Goal: Download file/media

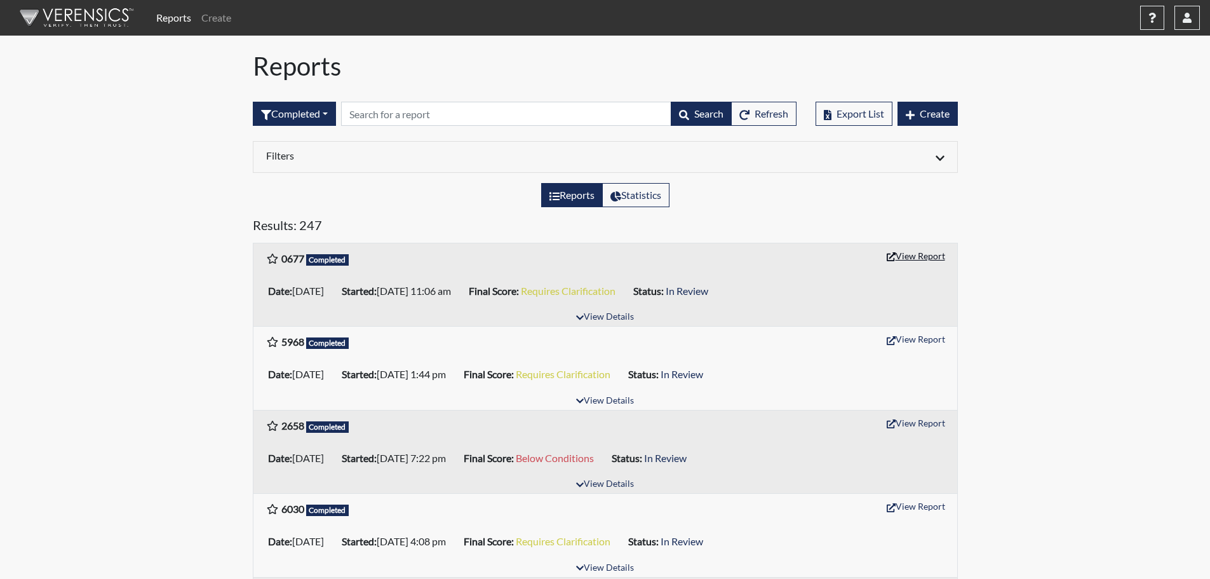
click at [934, 255] on button "View Report" at bounding box center [916, 256] width 70 height 20
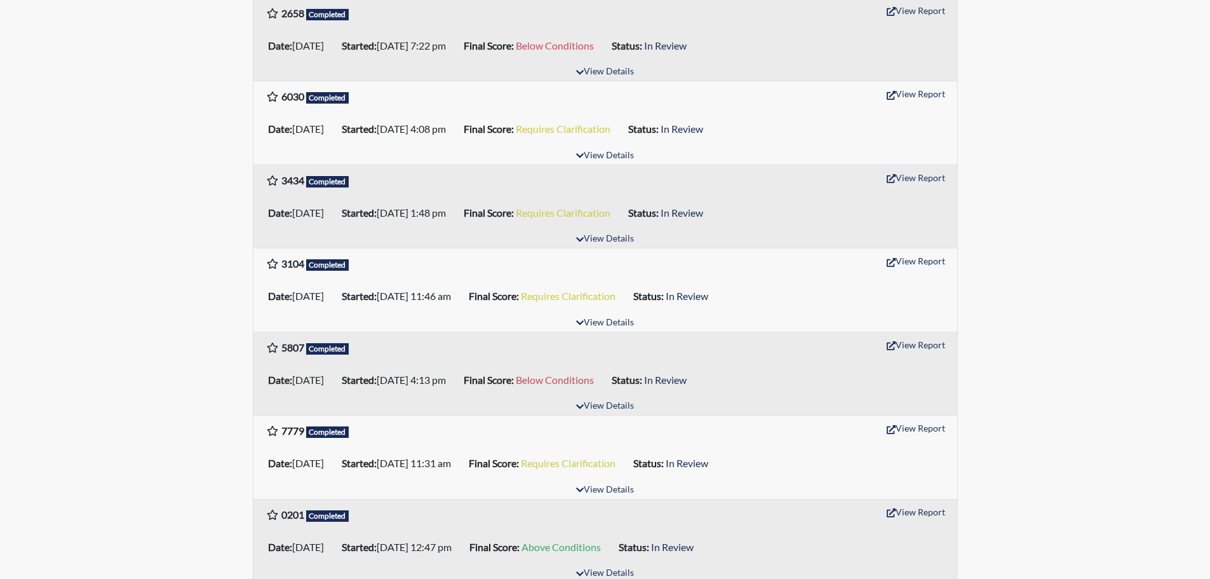
scroll to position [381, 0]
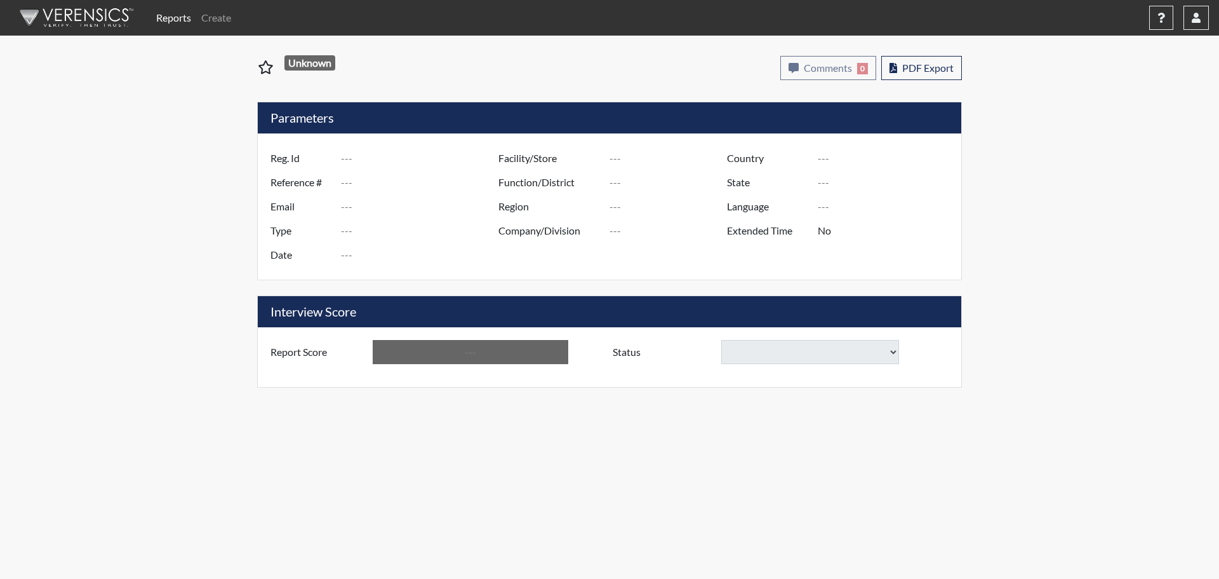
type input "0677"
type input "51363"
type input "[EMAIL_ADDRESS][DOMAIN_NAME]"
type input "Pre-Employment"
type input "[DATE]"
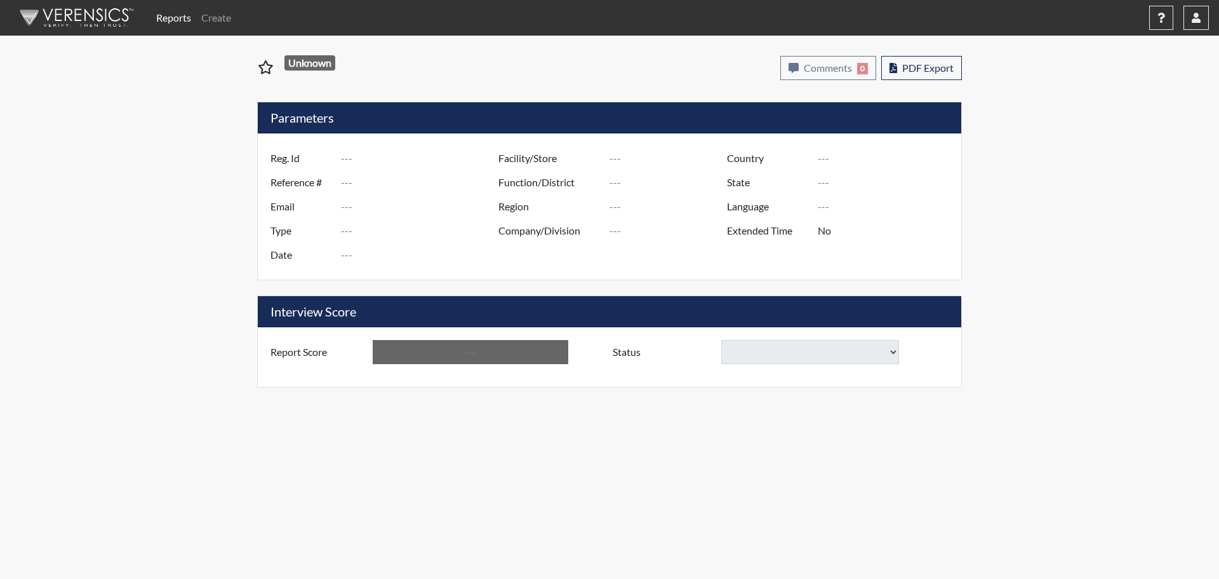
type input "[GEOGRAPHIC_DATA]"
type input "[US_STATE]"
type input "English"
type input "Requires Clarification"
select select
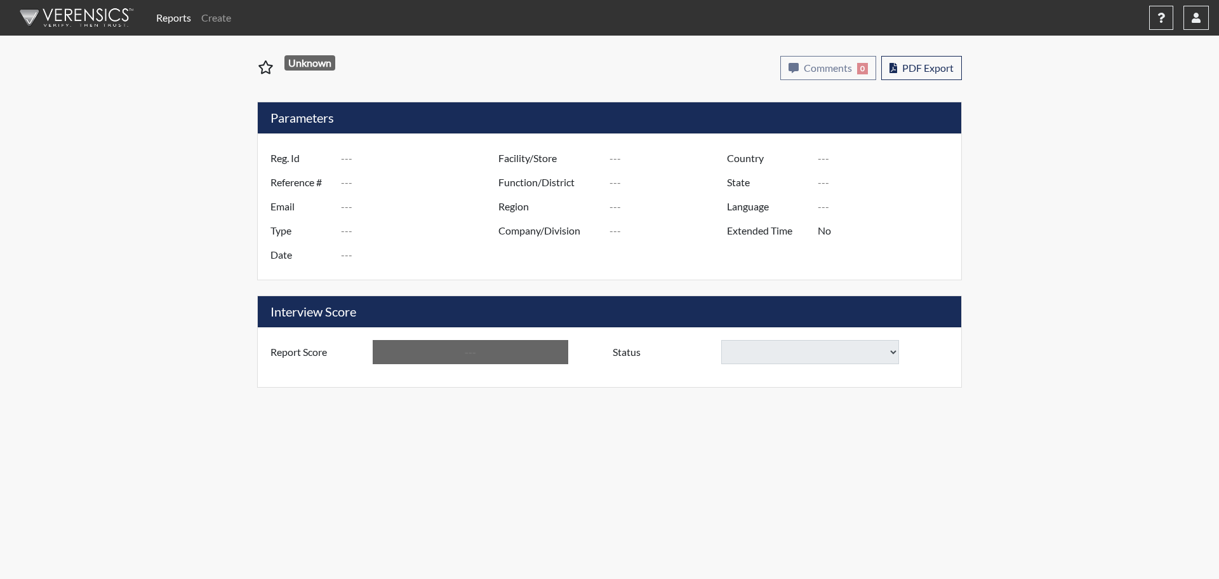
select select
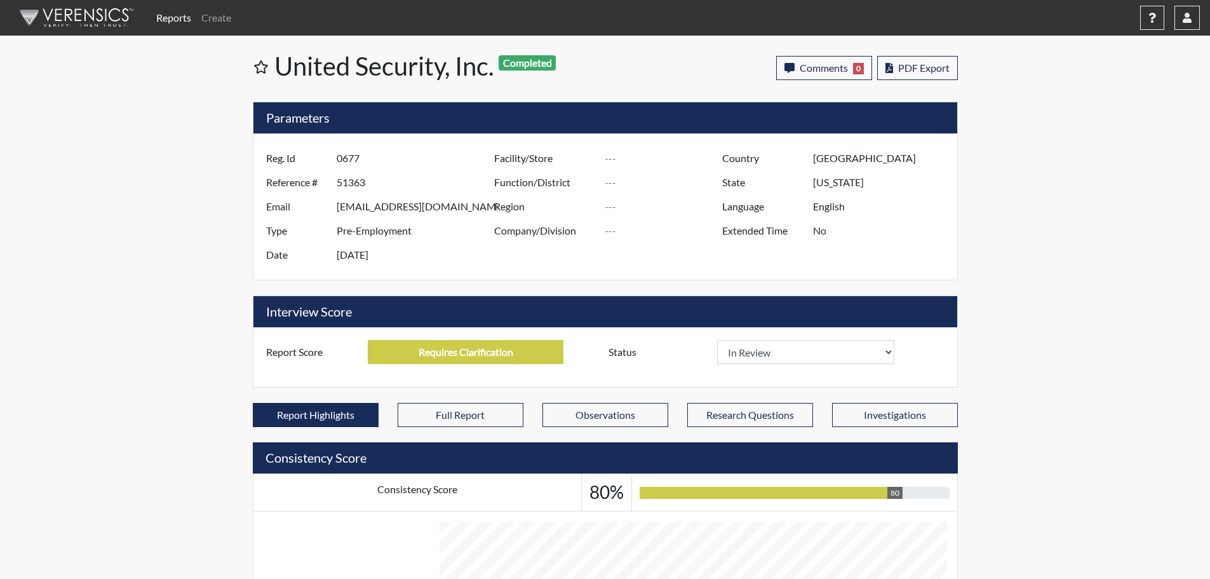
scroll to position [211, 528]
click at [942, 61] on button "PDF Export" at bounding box center [917, 68] width 81 height 24
